Goal: Information Seeking & Learning: Learn about a topic

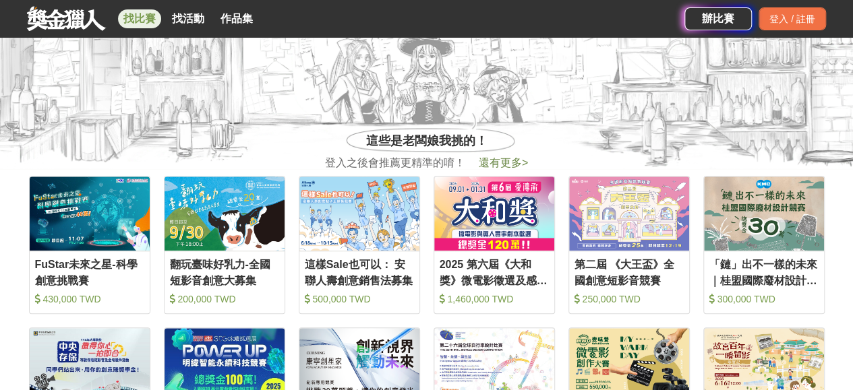
click at [130, 13] on link "找比賽" at bounding box center [139, 18] width 43 height 19
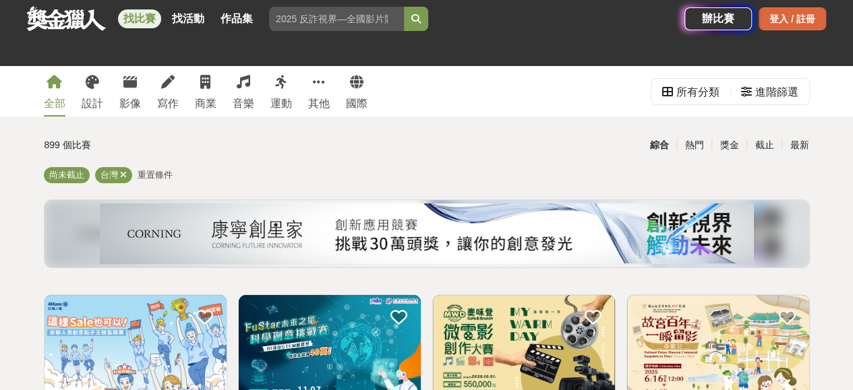
click at [785, 24] on div "登入 / 註冊" at bounding box center [791, 18] width 67 height 23
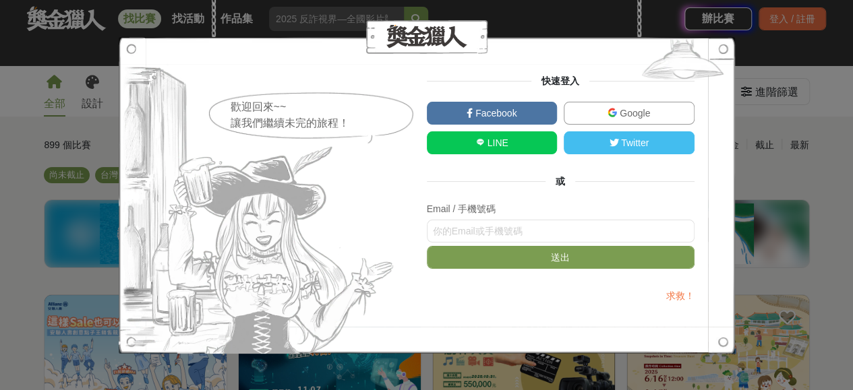
click at [612, 114] on img at bounding box center [611, 112] width 9 height 9
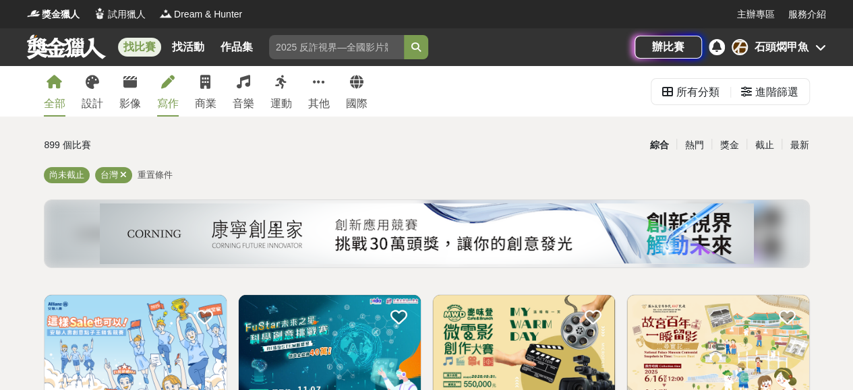
click at [174, 92] on link "寫作" at bounding box center [168, 91] width 22 height 51
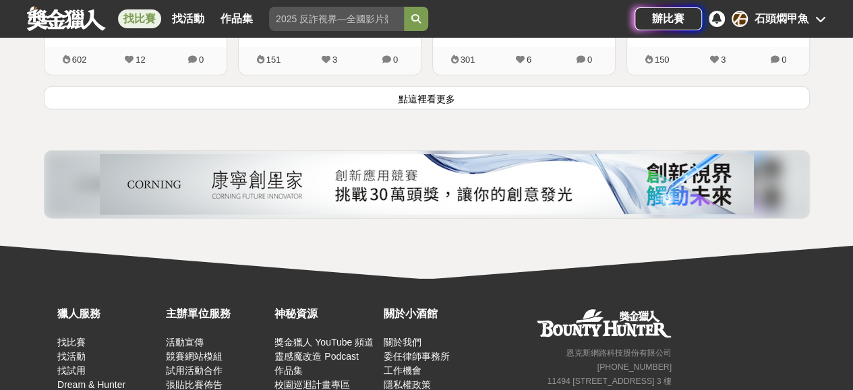
scroll to position [1930, 0]
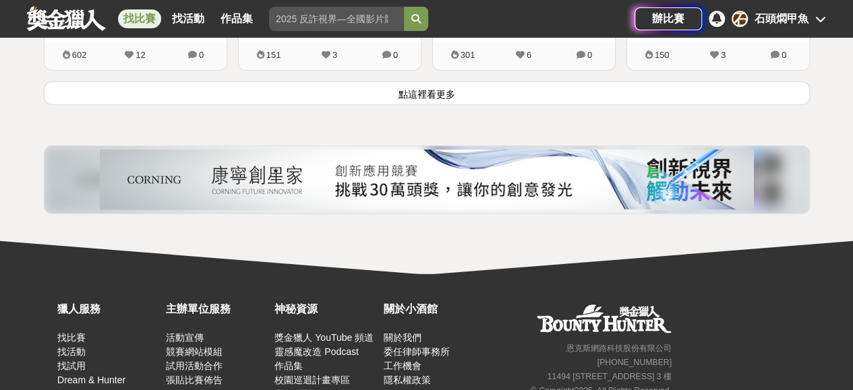
click at [524, 83] on button "點這裡看更多" at bounding box center [427, 94] width 766 height 24
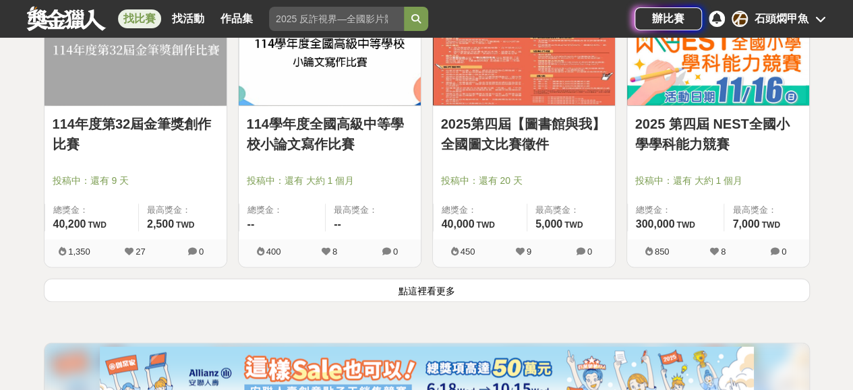
scroll to position [3480, 0]
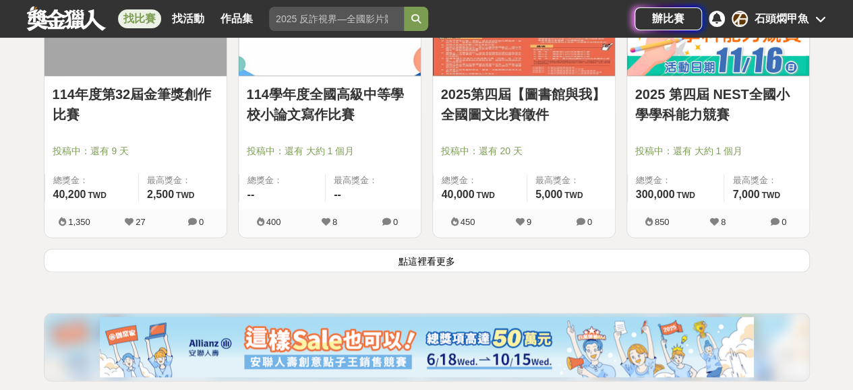
click at [490, 253] on button "點這裡看更多" at bounding box center [427, 261] width 766 height 24
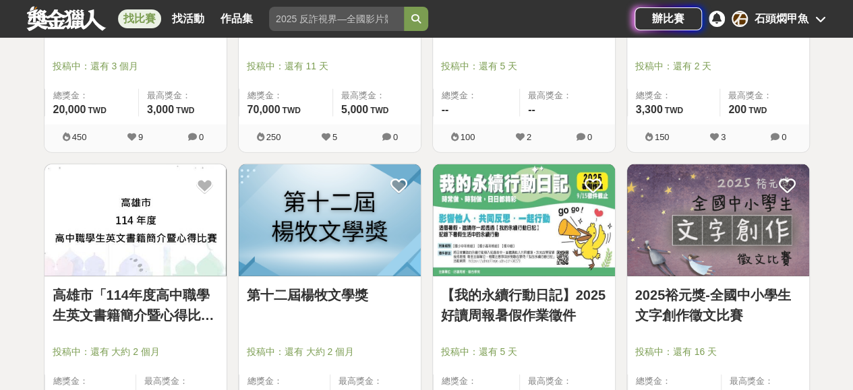
scroll to position [4491, 0]
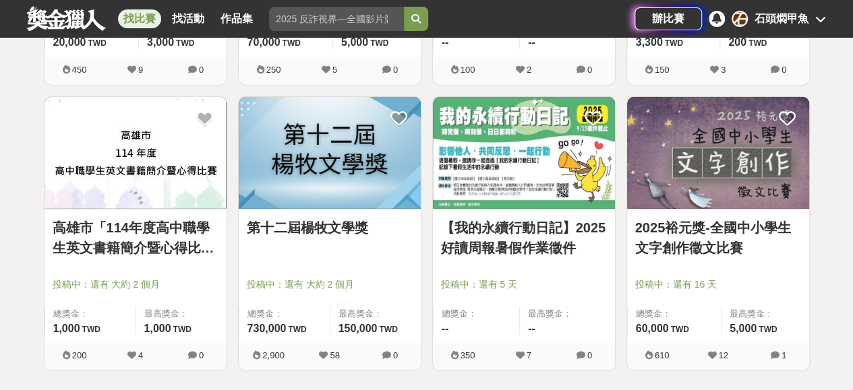
click at [319, 218] on link "第十二屆楊牧文學獎" at bounding box center [330, 228] width 166 height 20
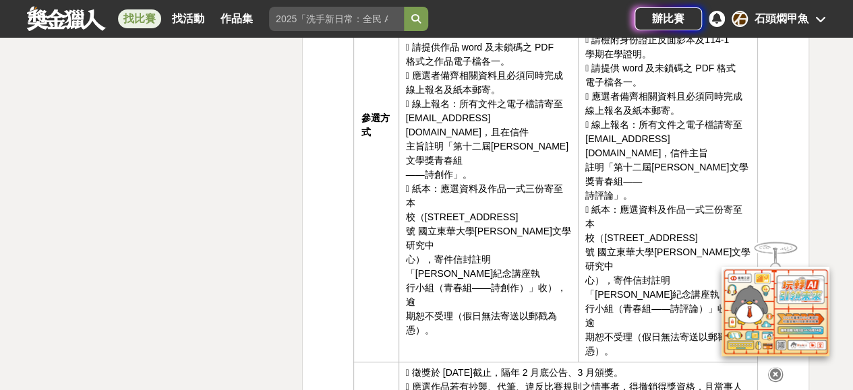
scroll to position [2628, 0]
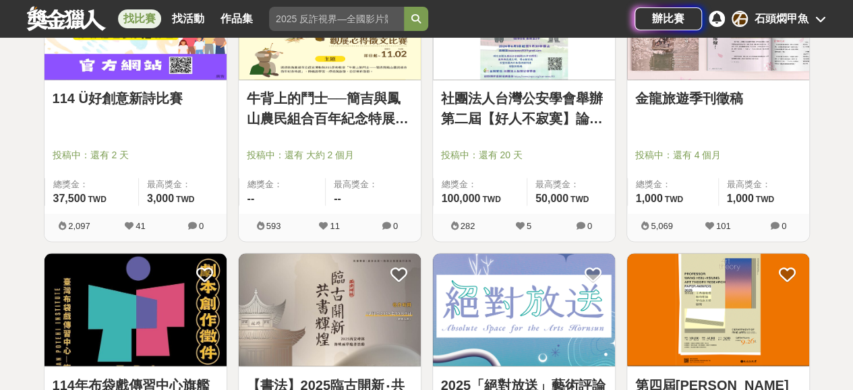
scroll to position [852, 0]
